Goal: Transaction & Acquisition: Purchase product/service

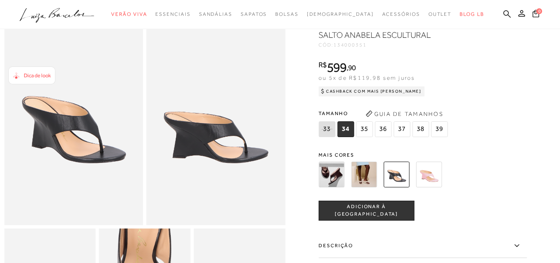
click at [403, 129] on span "37" at bounding box center [401, 129] width 17 height 16
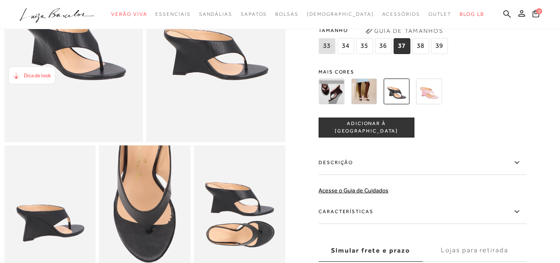
scroll to position [208, 0]
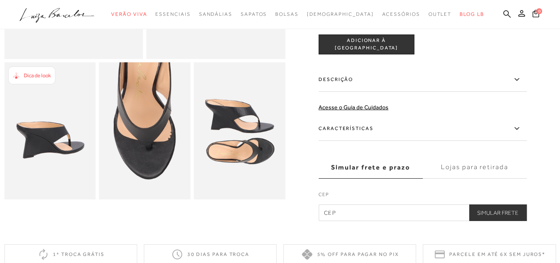
click at [331, 78] on label "Descrição" at bounding box center [422, 80] width 208 height 24
click at [0, 0] on input "Descrição" at bounding box center [0, 0] width 0 height 0
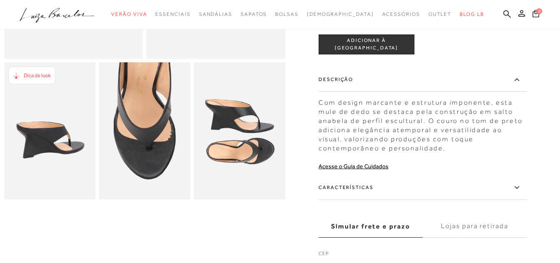
click at [363, 187] on label "Características" at bounding box center [422, 188] width 208 height 24
click at [0, 0] on input "Características" at bounding box center [0, 0] width 0 height 0
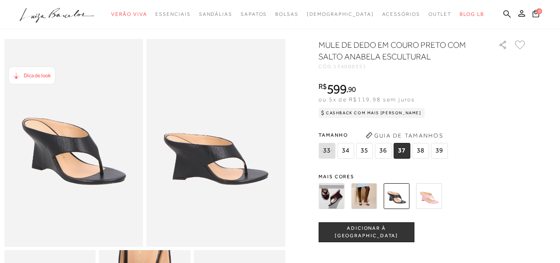
scroll to position [0, 0]
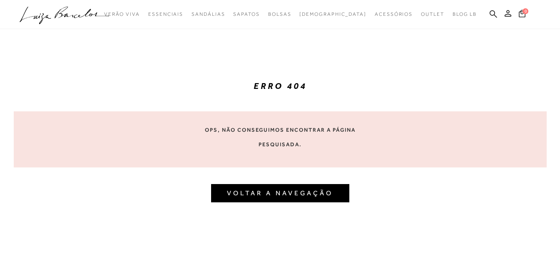
click at [285, 191] on link "VOLTAR A NAVEGAÇÃO" at bounding box center [280, 193] width 106 height 8
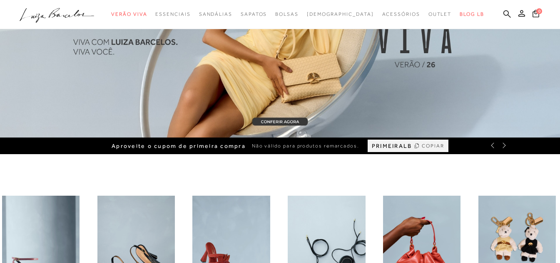
scroll to position [291, 0]
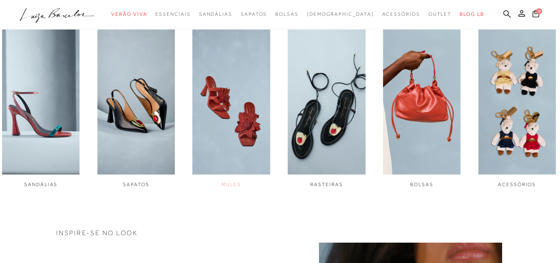
click at [245, 117] on img "3 / 6" at bounding box center [230, 102] width 77 height 145
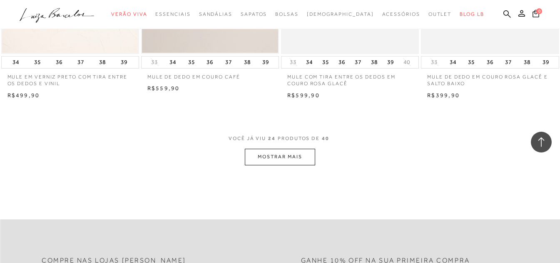
scroll to position [1539, 0]
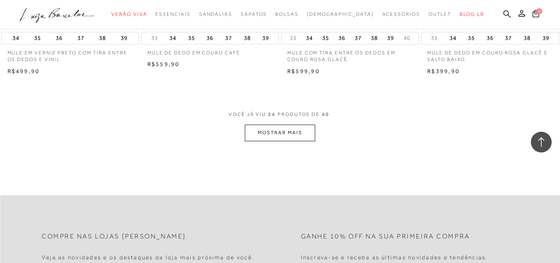
click at [277, 132] on button "MOSTRAR MAIS" at bounding box center [280, 133] width 70 height 16
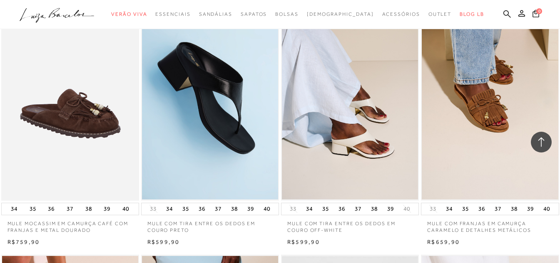
scroll to position [832, 0]
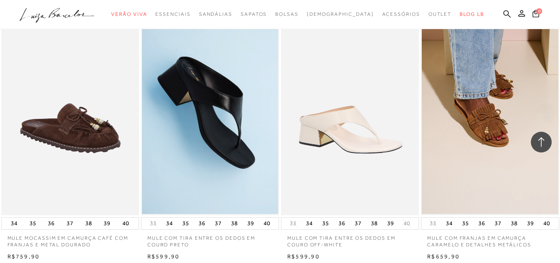
click at [349, 142] on img at bounding box center [350, 112] width 137 height 207
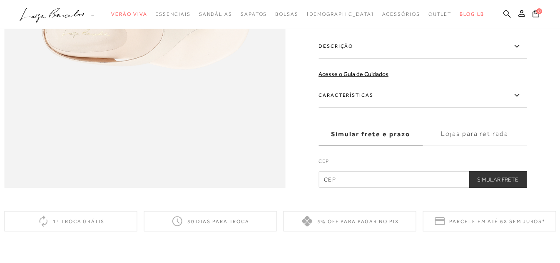
scroll to position [624, 0]
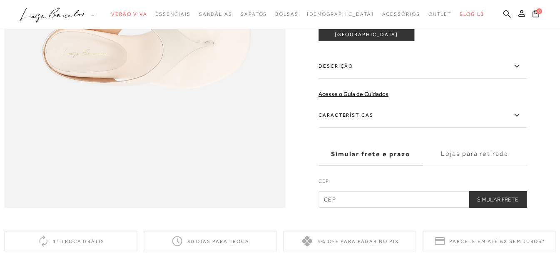
click at [350, 128] on label "Características" at bounding box center [422, 116] width 208 height 24
click at [0, 0] on input "Características" at bounding box center [0, 0] width 0 height 0
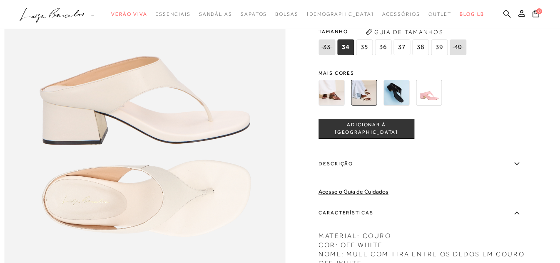
scroll to position [458, 0]
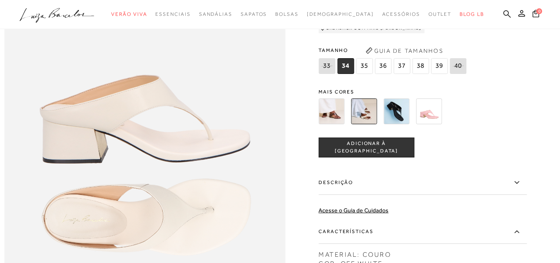
click at [330, 124] on img at bounding box center [331, 112] width 26 height 26
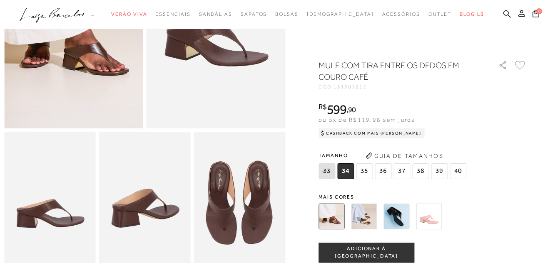
scroll to position [83, 0]
